Goal: Find specific page/section: Find specific page/section

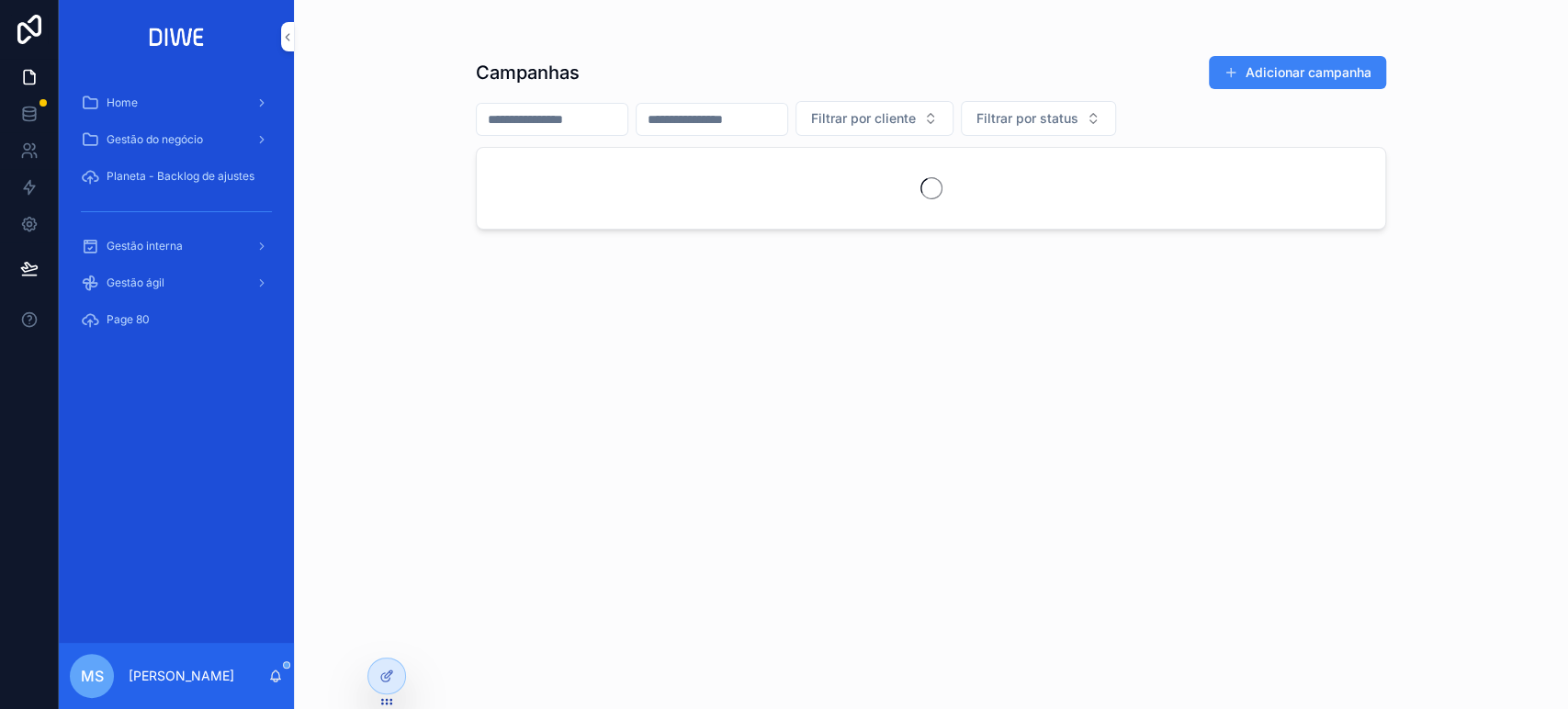
click at [193, 243] on div "Gestão interna" at bounding box center [177, 246] width 191 height 29
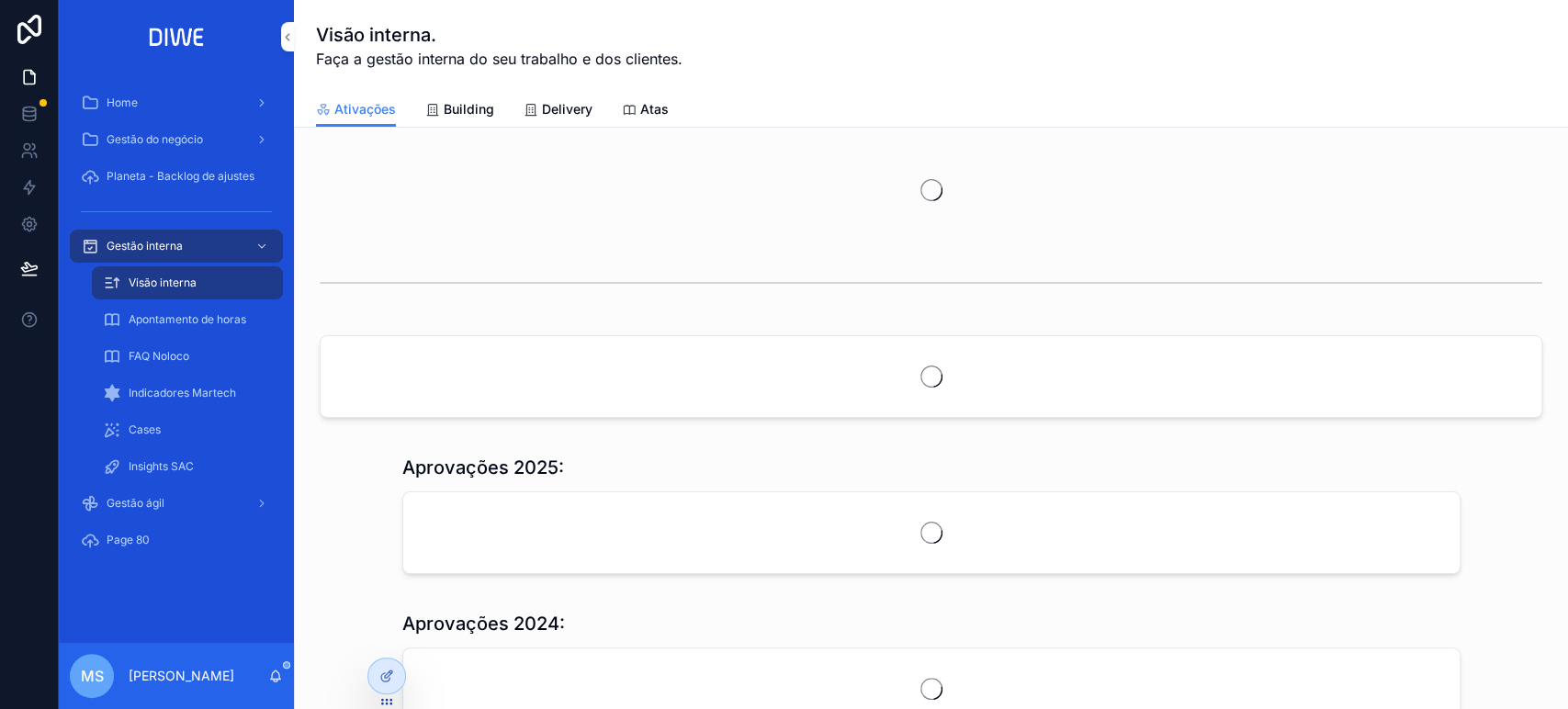
click at [576, 110] on span "Delivery" at bounding box center [567, 109] width 51 height 18
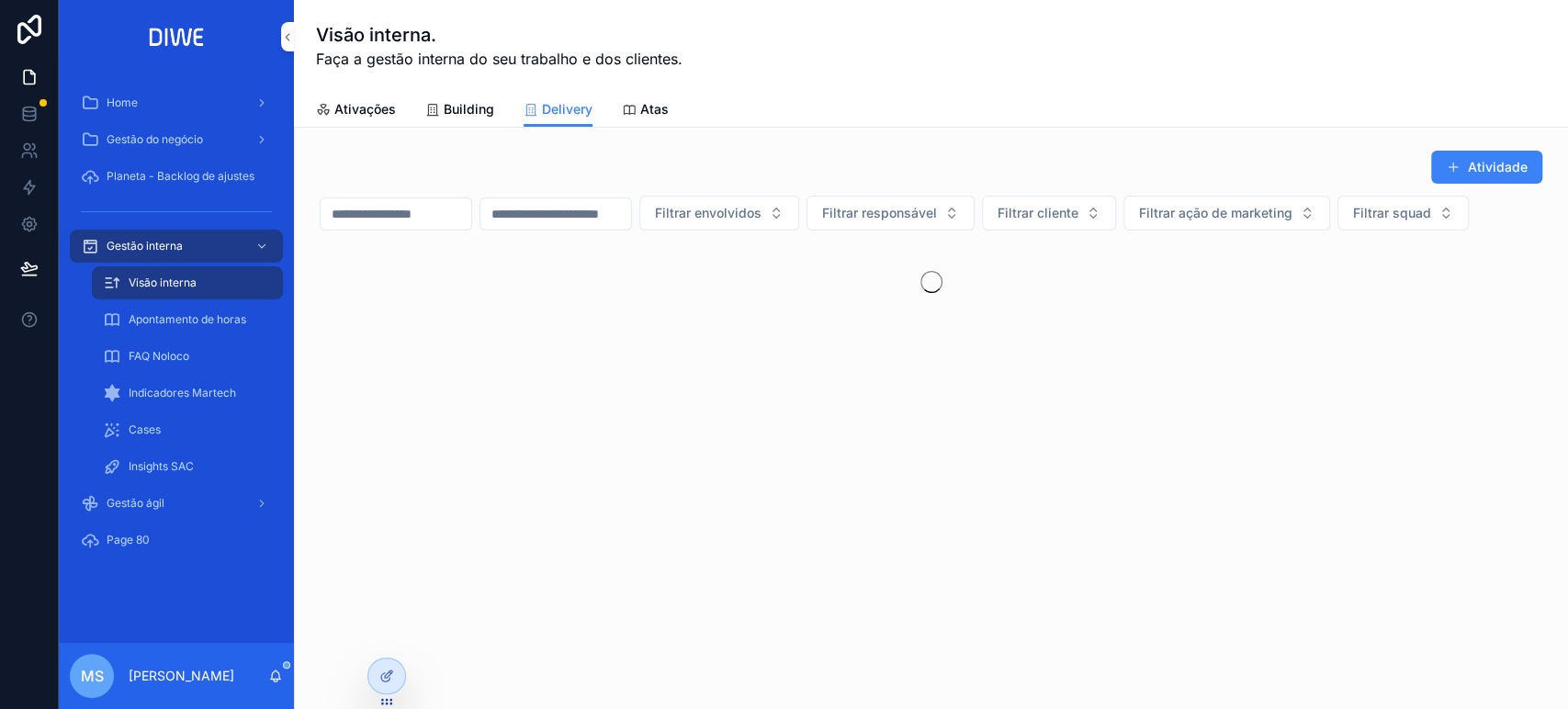
click at [1353, 223] on span "Filtrar squad" at bounding box center [1391, 213] width 78 height 18
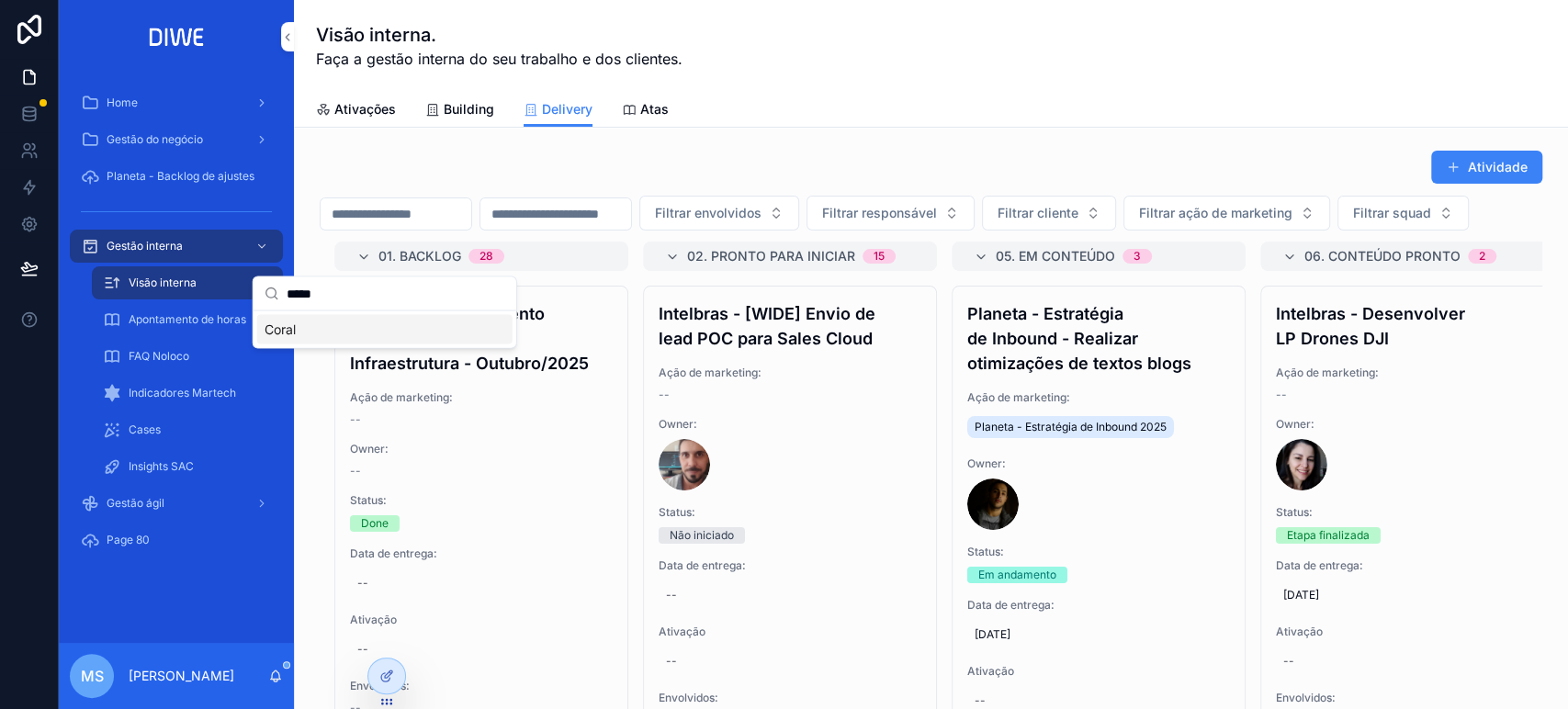
type input "*****"
click at [340, 329] on div "Coral" at bounding box center [384, 328] width 255 height 29
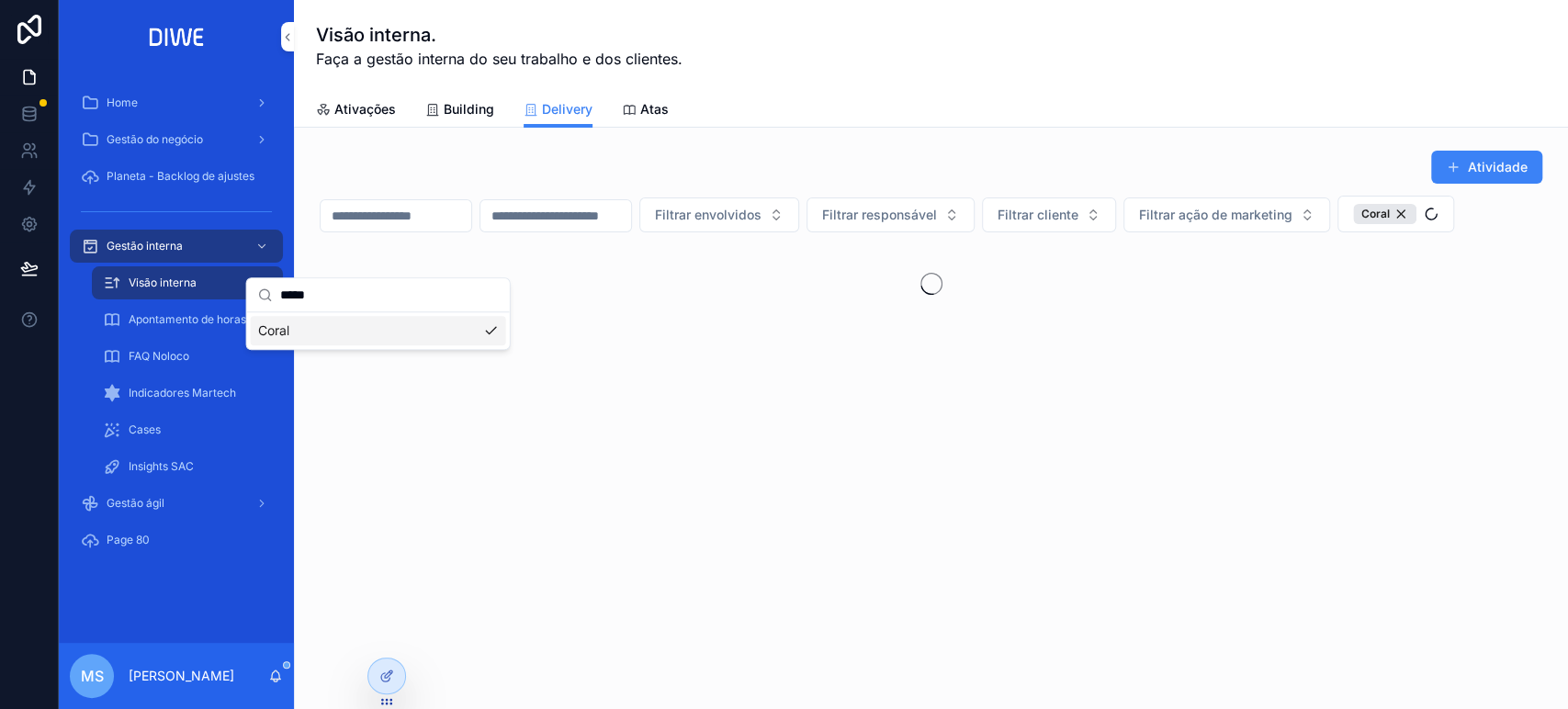
click at [1150, 232] on div "Atividade Filtrar envolvidos Filtrar responsável Filtrar cliente Filtrar ação d…" at bounding box center [930, 237] width 1223 height 175
click at [1116, 223] on button "Filtrar cliente" at bounding box center [1049, 215] width 134 height 35
type input "****"
click at [1074, 309] on div "Infios" at bounding box center [1139, 317] width 255 height 29
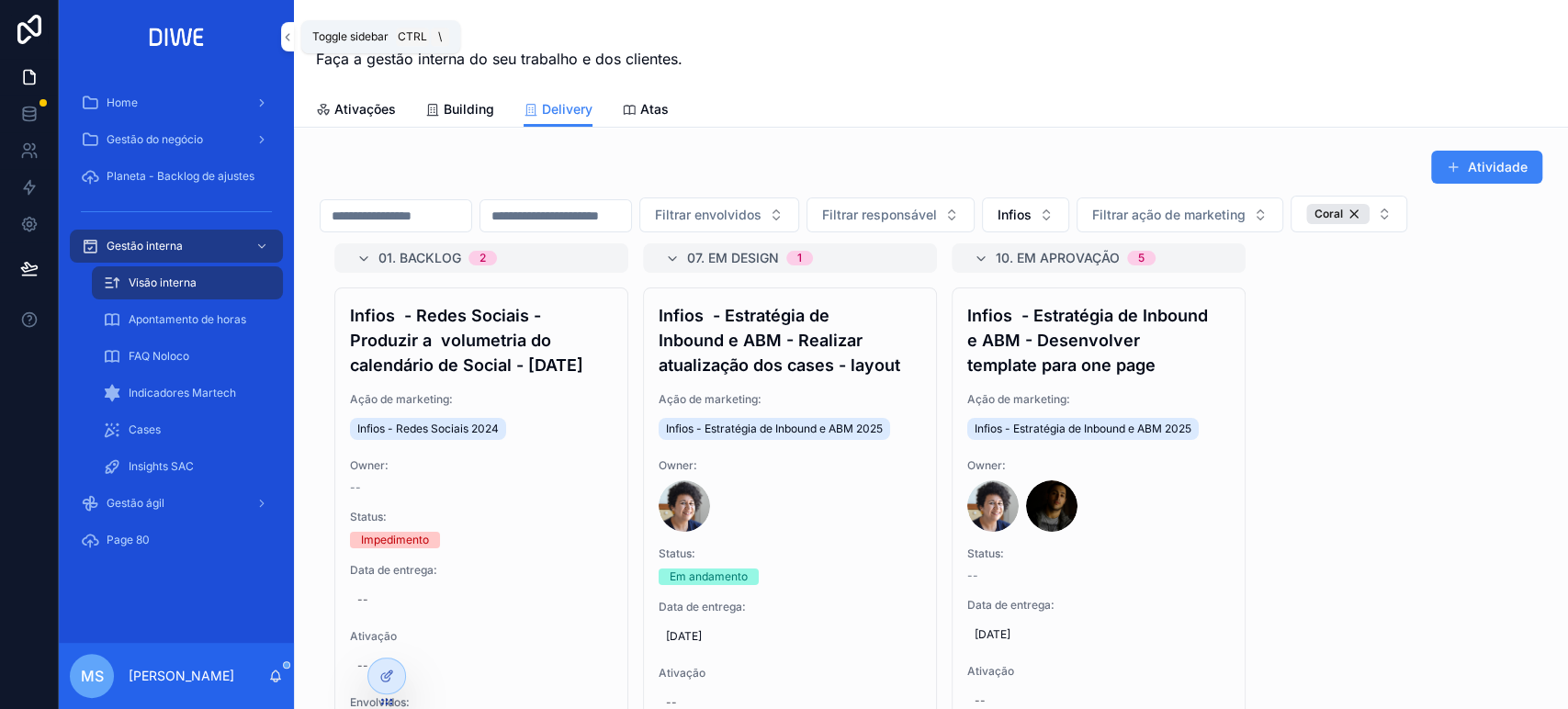
click at [290, 44] on button "scrollable content" at bounding box center [287, 37] width 13 height 29
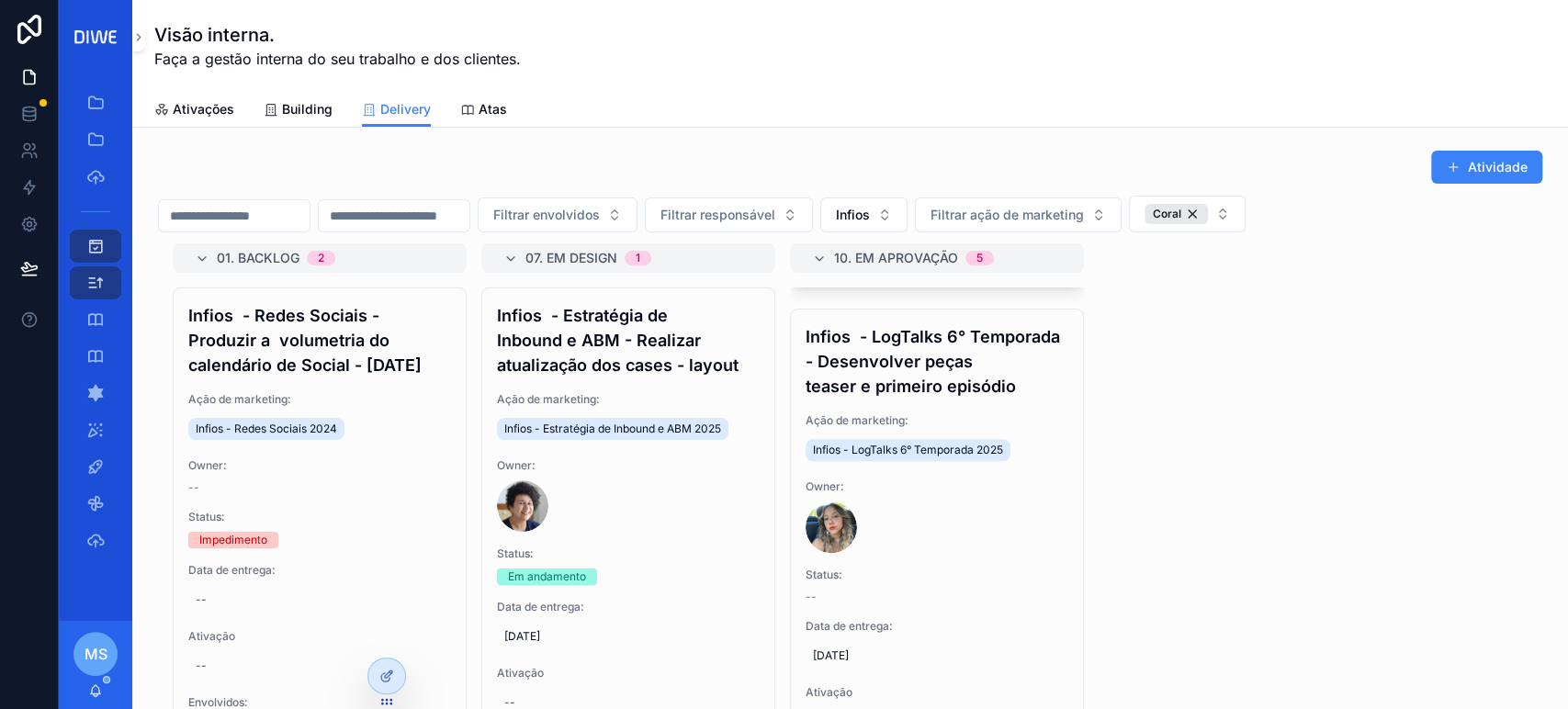
scroll to position [1532, 0]
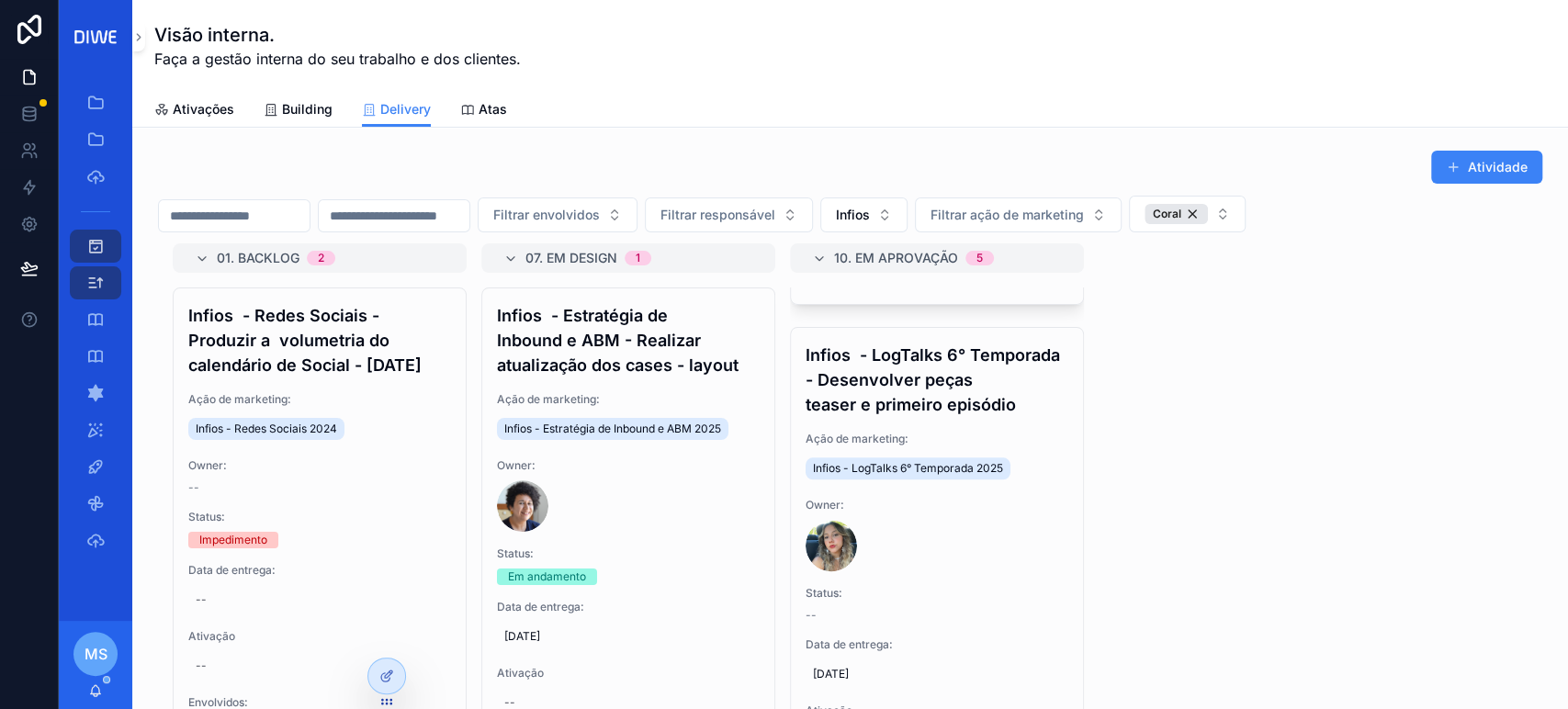
click at [950, 417] on h4 "Infios - LogTalks 6° Temporada - Desenvolver peças teaser e primeiro episódio" at bounding box center [936, 379] width 262 height 74
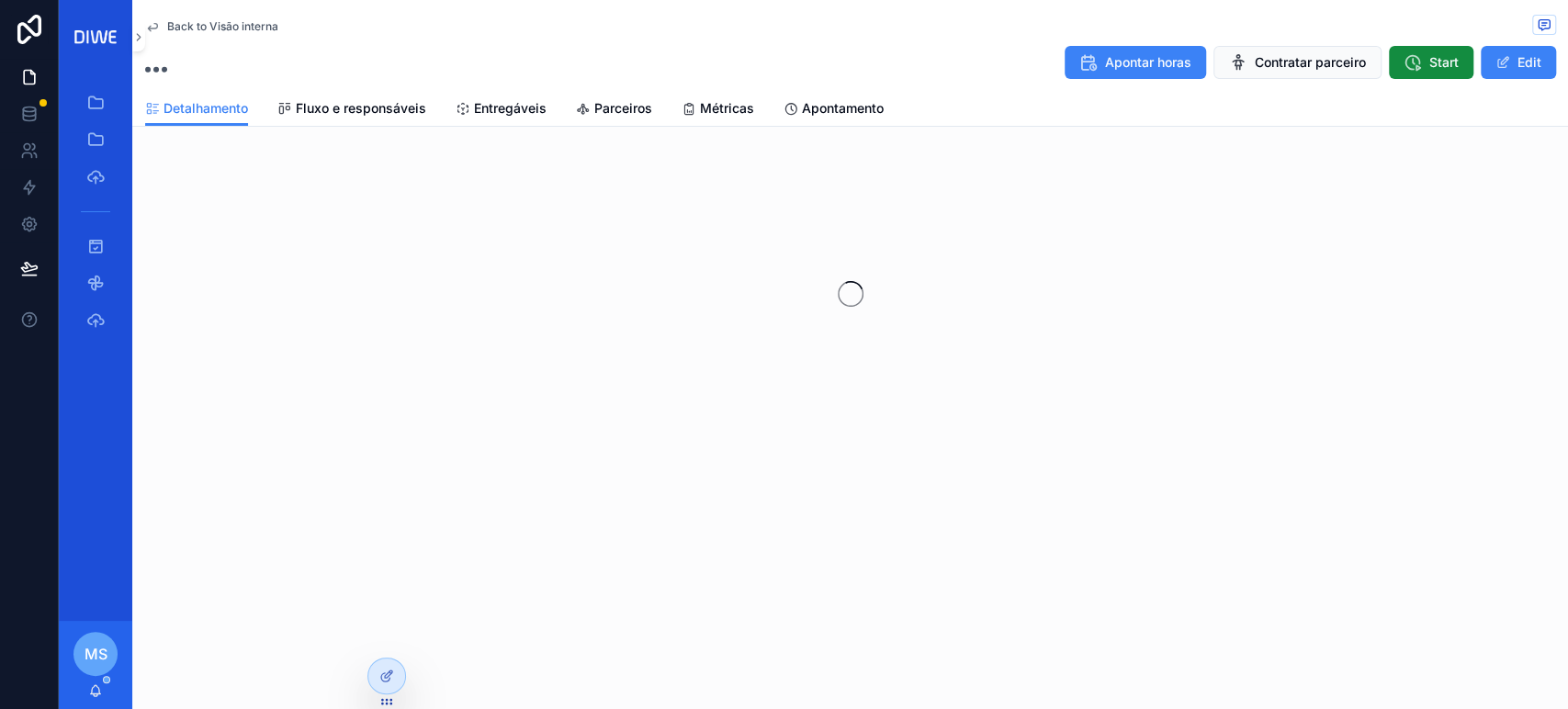
click at [522, 118] on link "Entregáveis" at bounding box center [501, 110] width 91 height 37
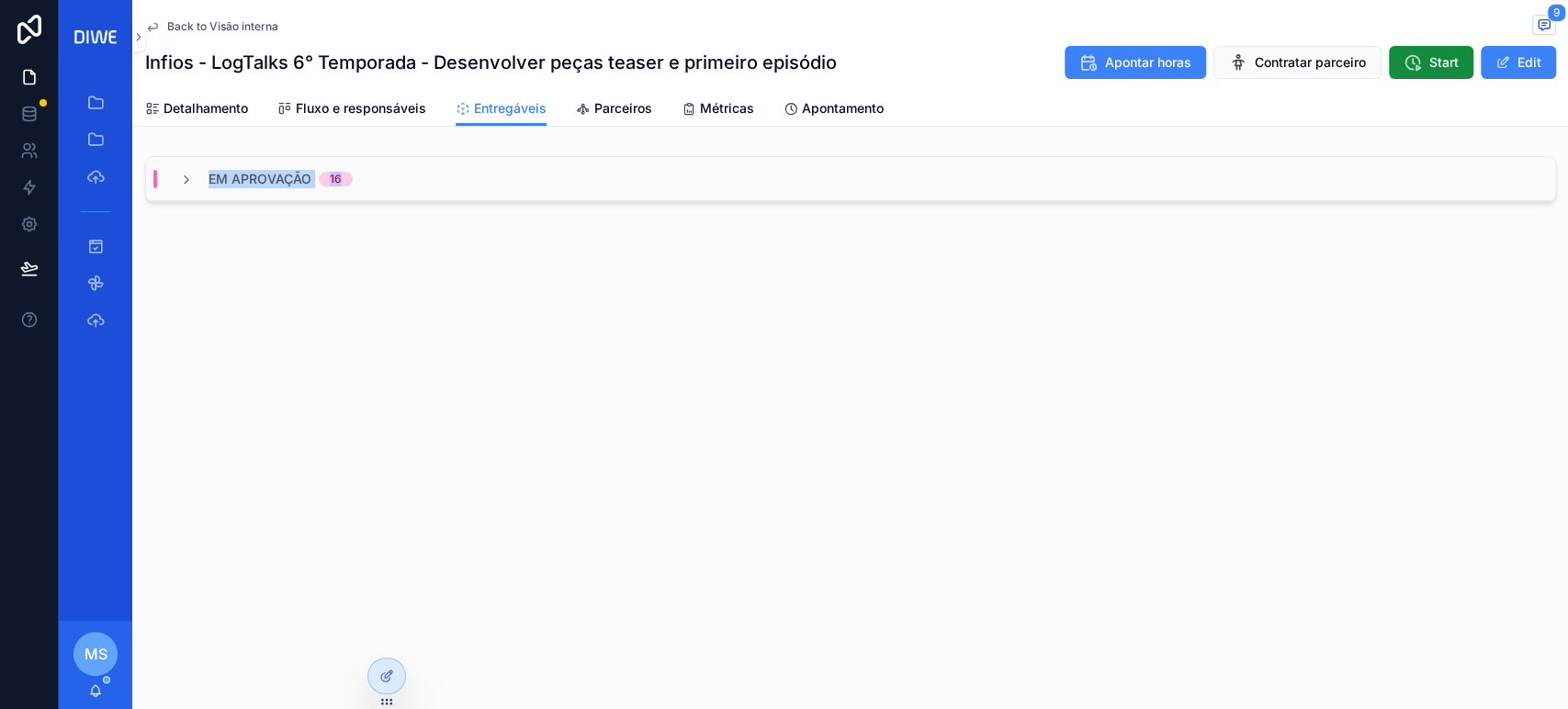
drag, startPoint x: 558, startPoint y: 183, endPoint x: 203, endPoint y: 167, distance: 355.4
click at [203, 167] on div "Em Aprovação 16" at bounding box center [850, 179] width 1409 height 44
click at [478, 162] on div "Em Aprovação 16" at bounding box center [850, 179] width 1409 height 44
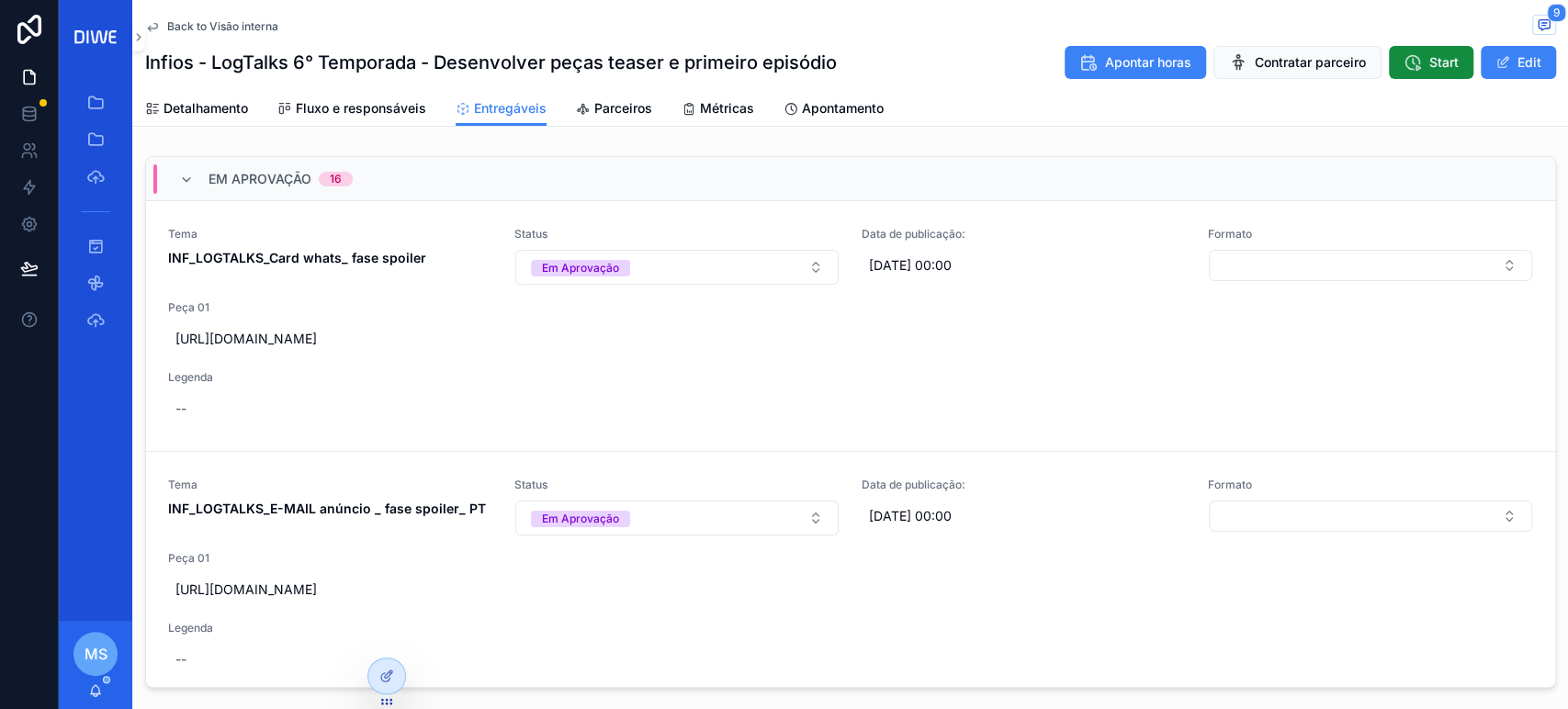
click at [648, 338] on span "[URL][DOMAIN_NAME]" at bounding box center [850, 338] width 1350 height 18
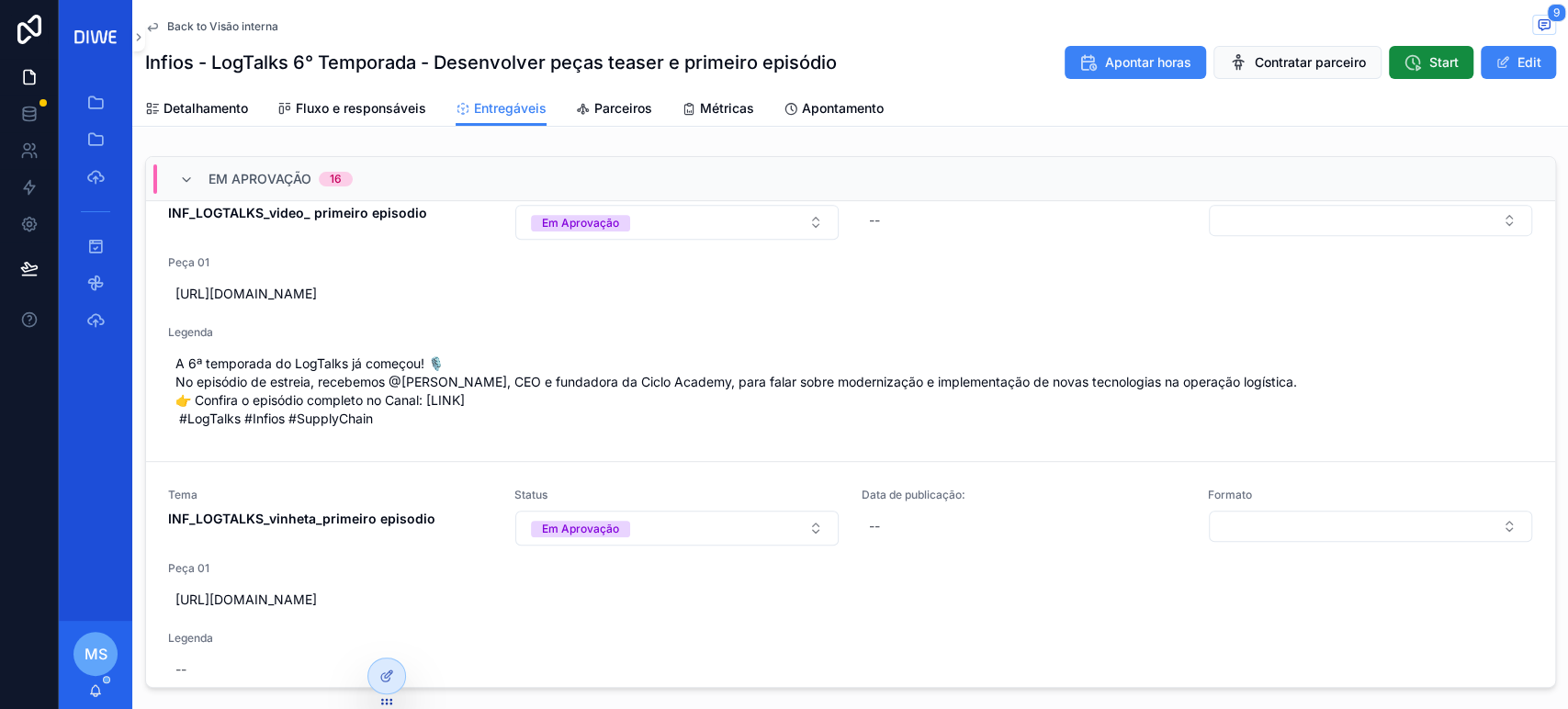
scroll to position [5499, 0]
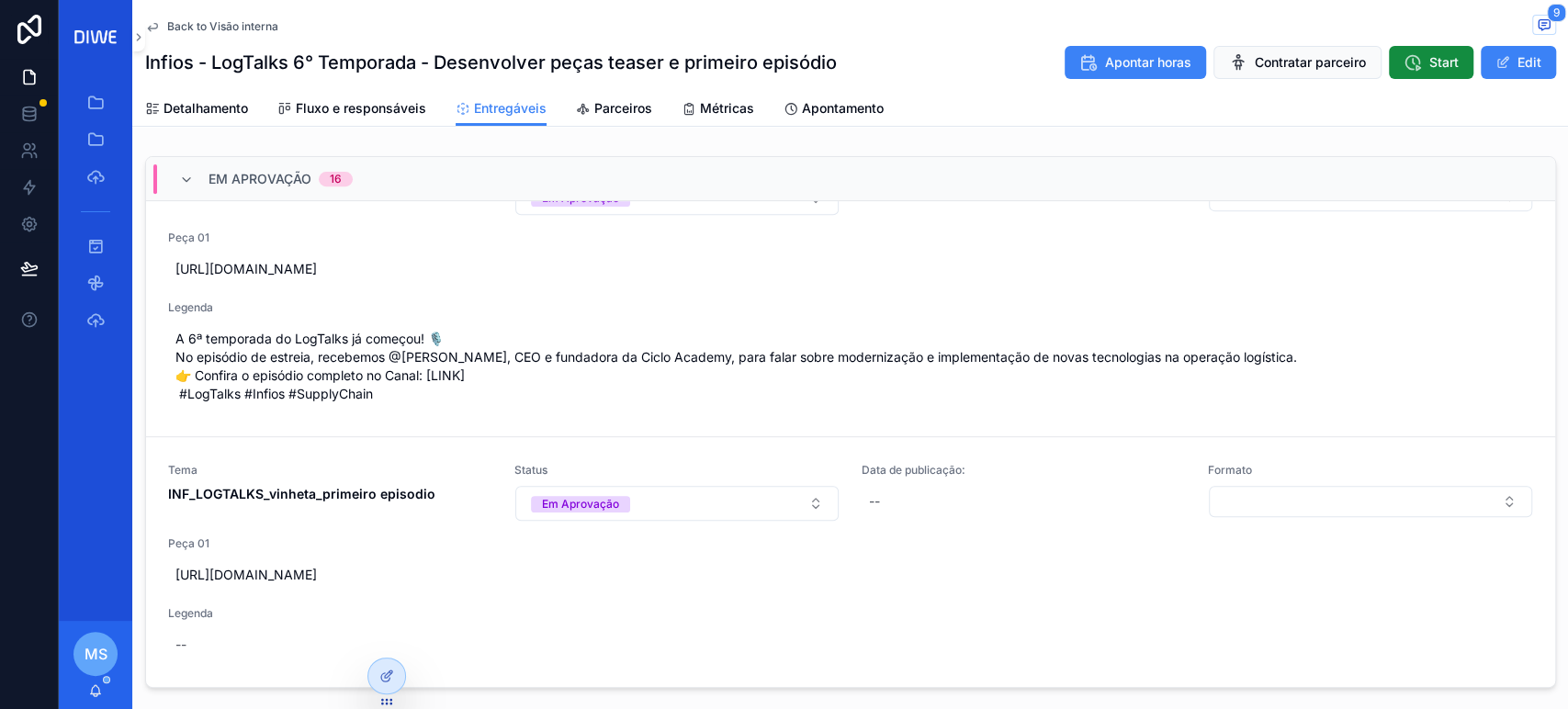
click at [551, 573] on span "[URL][DOMAIN_NAME]" at bounding box center [850, 575] width 1350 height 18
click at [505, 285] on div "[URL][DOMAIN_NAME]" at bounding box center [850, 269] width 1365 height 33
click at [269, 439] on input "**********" at bounding box center [263, 441] width 173 height 26
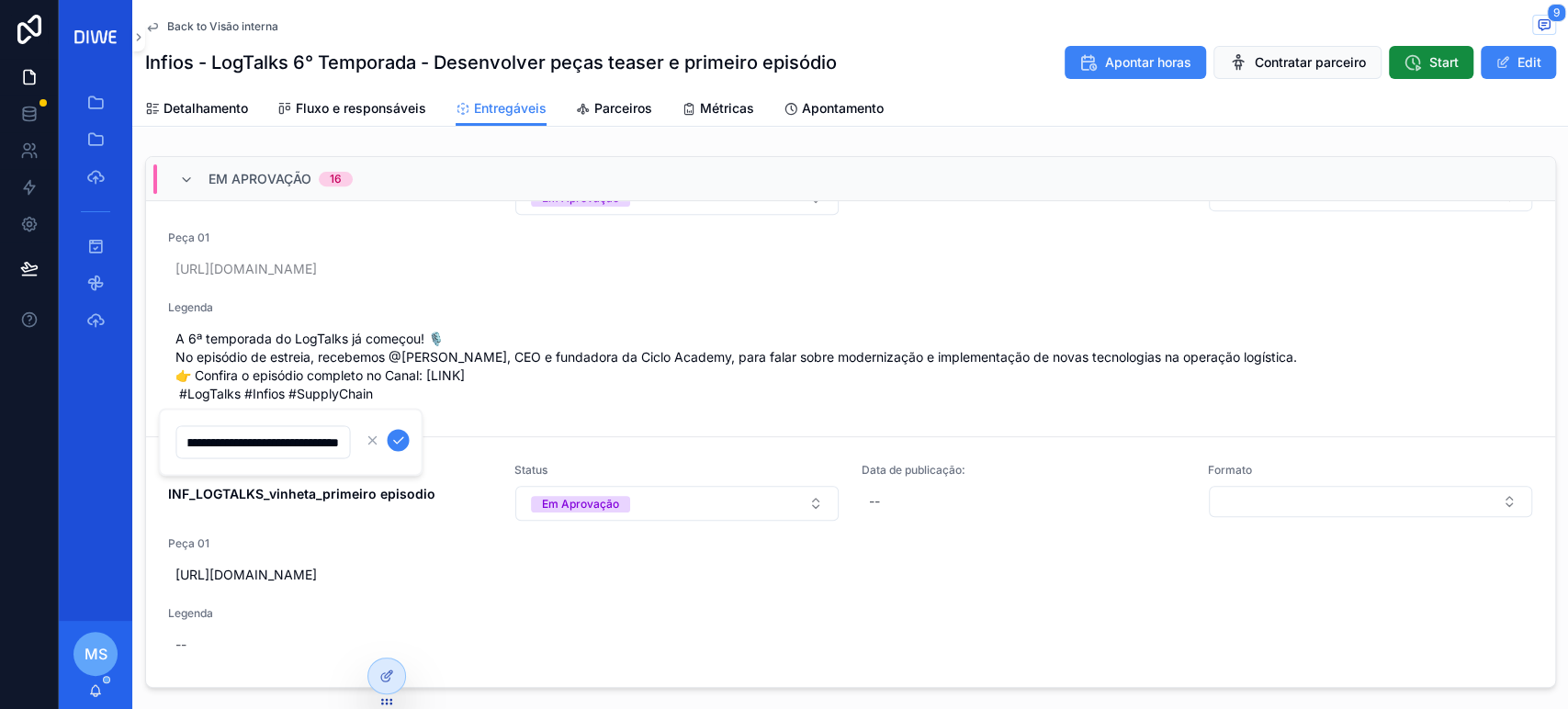
scroll to position [0, 0]
click at [179, 116] on span "Detalhamento" at bounding box center [206, 109] width 85 height 18
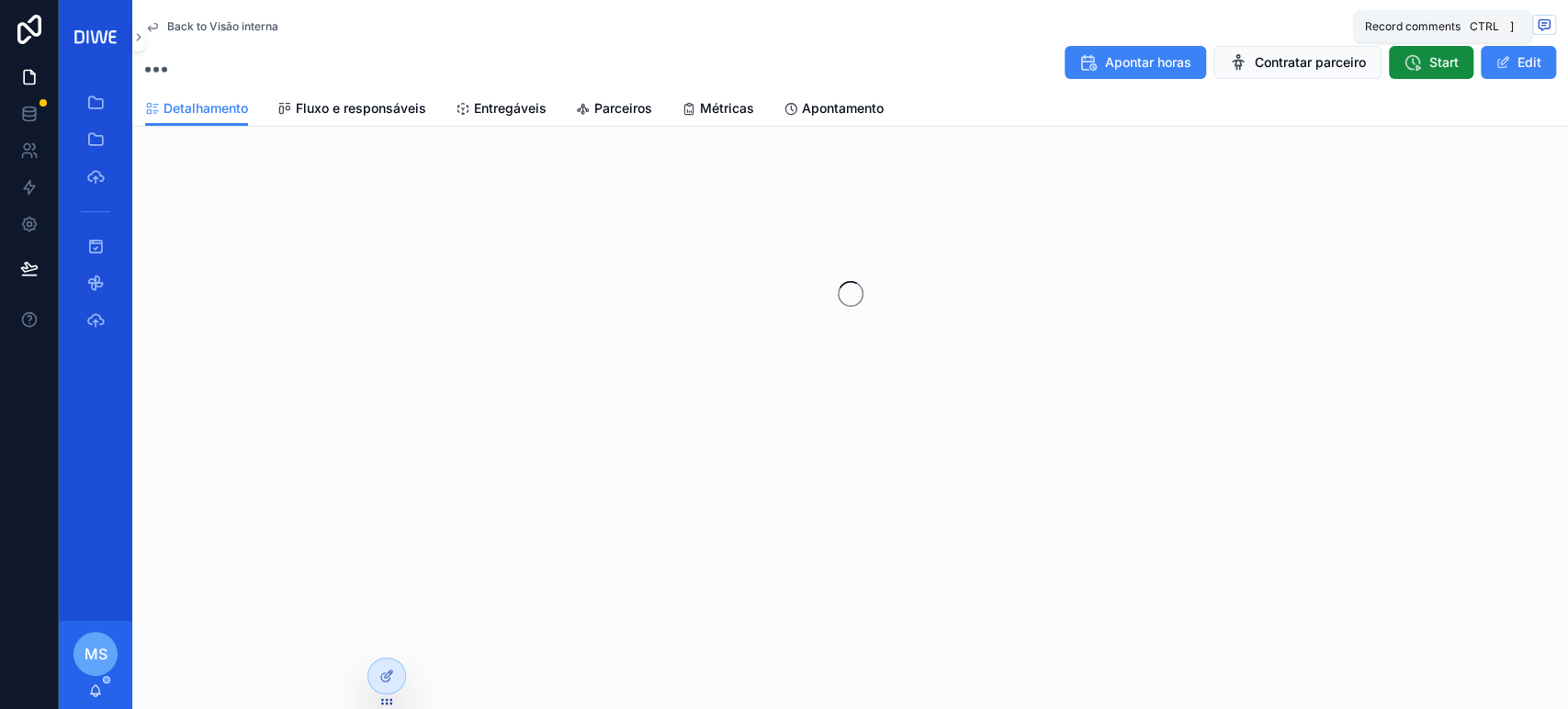
click at [1539, 24] on icon "scrollable content" at bounding box center [1544, 25] width 15 height 15
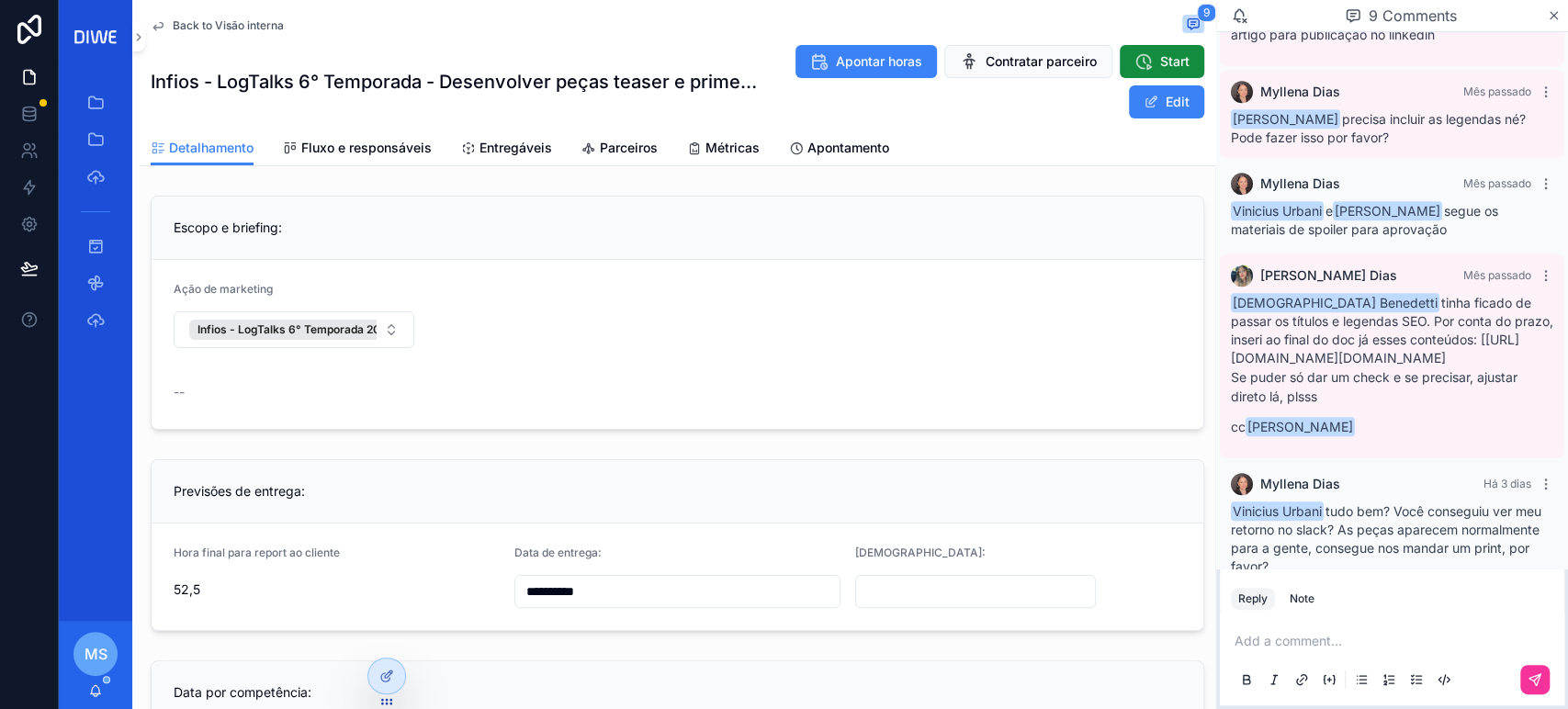
scroll to position [1003, 0]
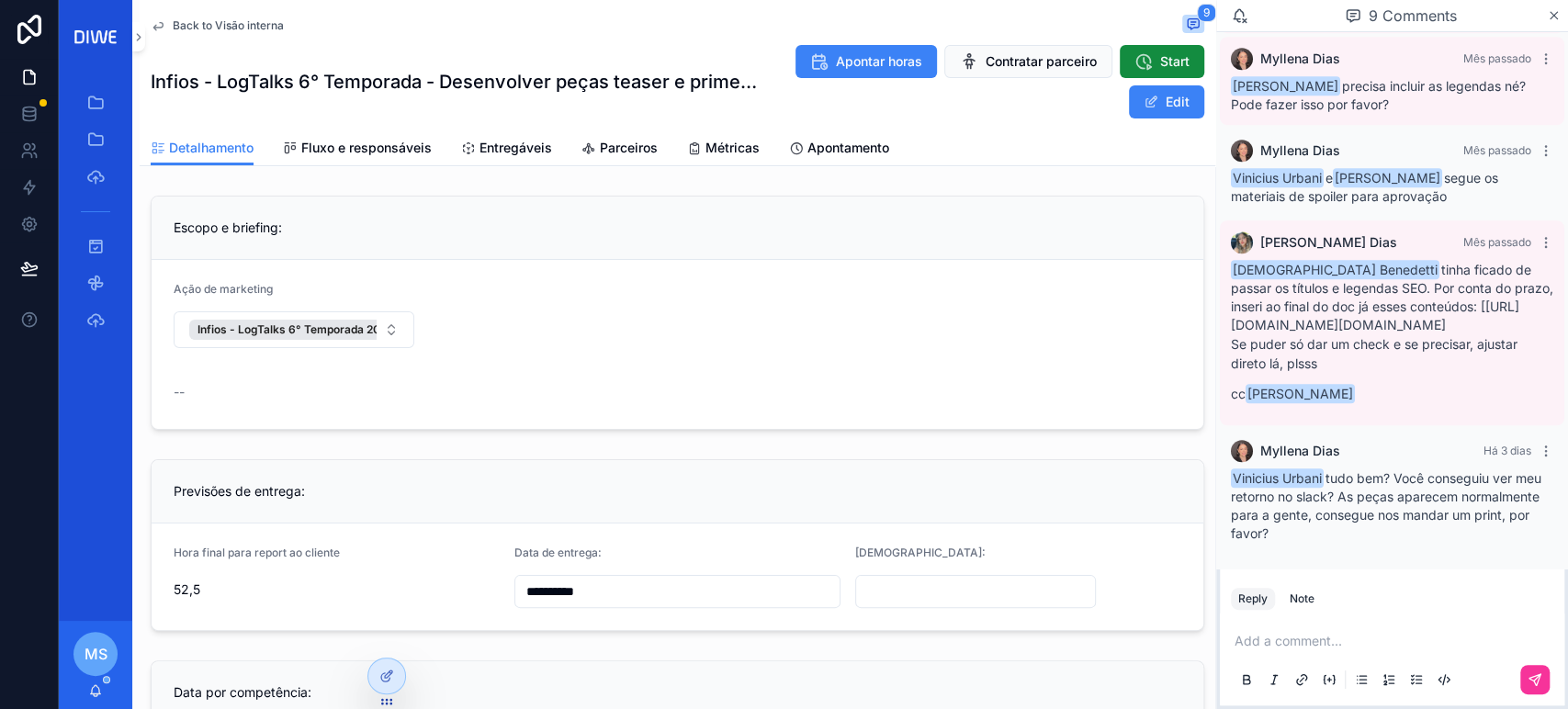
drag, startPoint x: 1397, startPoint y: 483, endPoint x: 1433, endPoint y: 512, distance: 46.2
click at [1433, 512] on div "Vinicius Urbani tudo bem? Você conseguiu ver meu retorno no slack? As peças apa…" at bounding box center [1392, 506] width 322 height 74
click at [518, 154] on span "Entregáveis" at bounding box center [515, 148] width 73 height 18
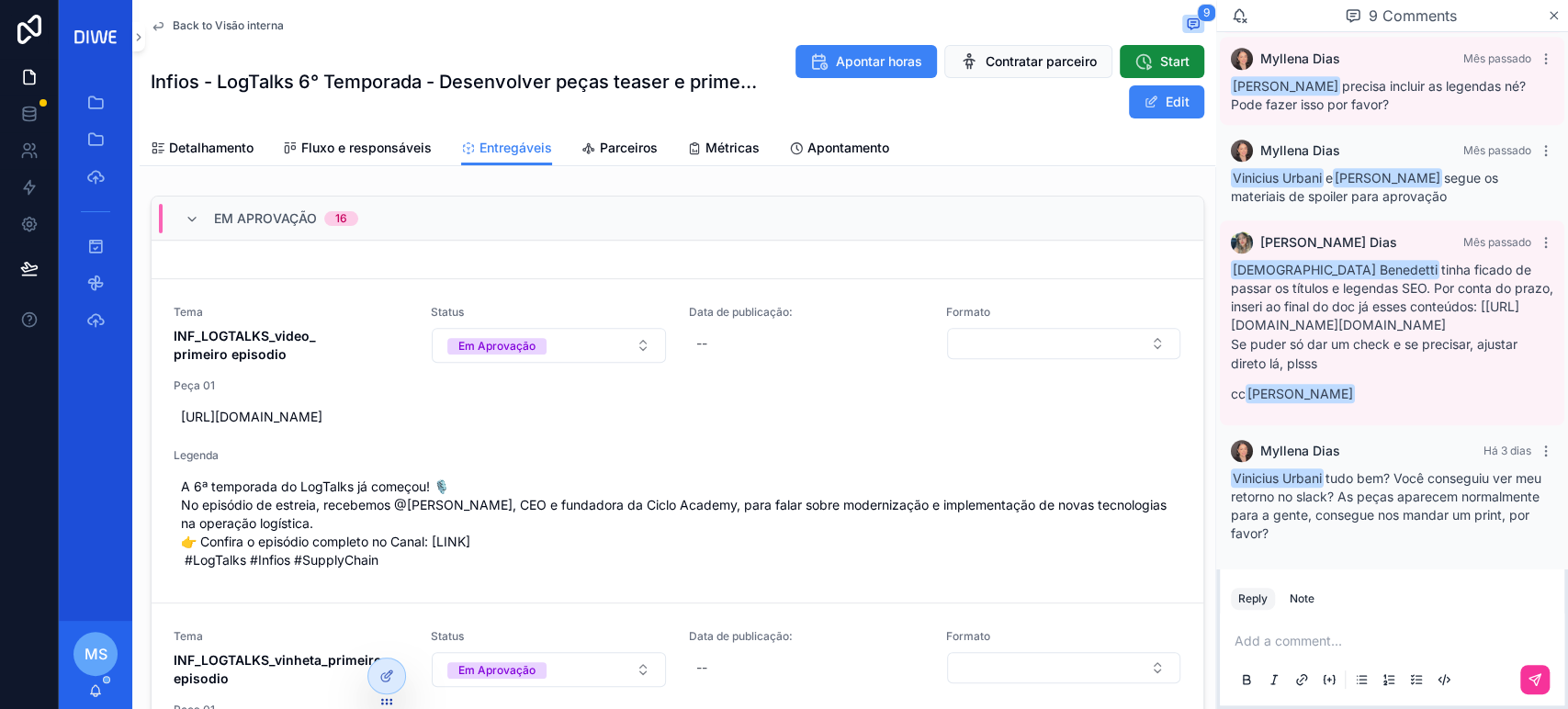
scroll to position [5194, 0]
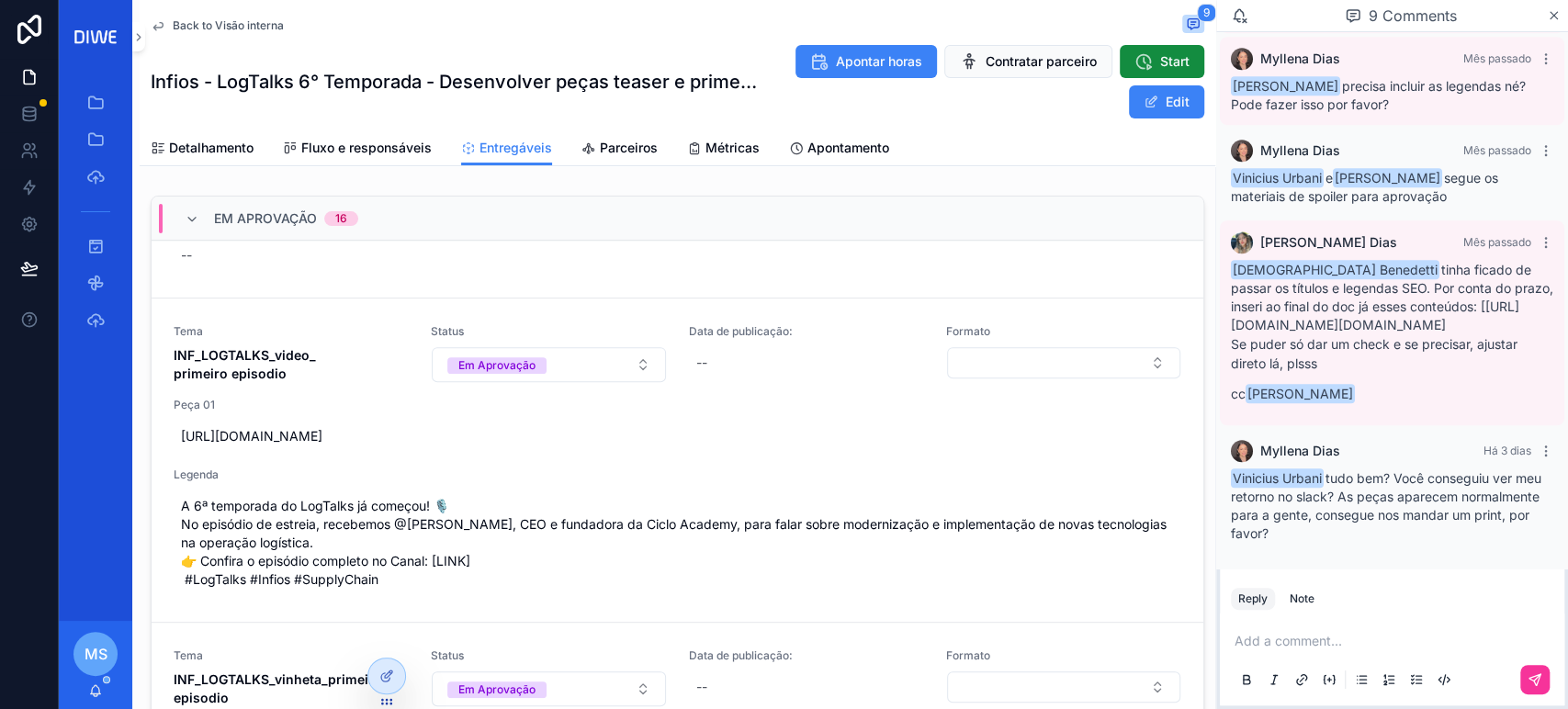
click at [675, 195] on span "[URL][DOMAIN_NAME]" at bounding box center [677, 186] width 993 height 18
